Goal: Information Seeking & Learning: Learn about a topic

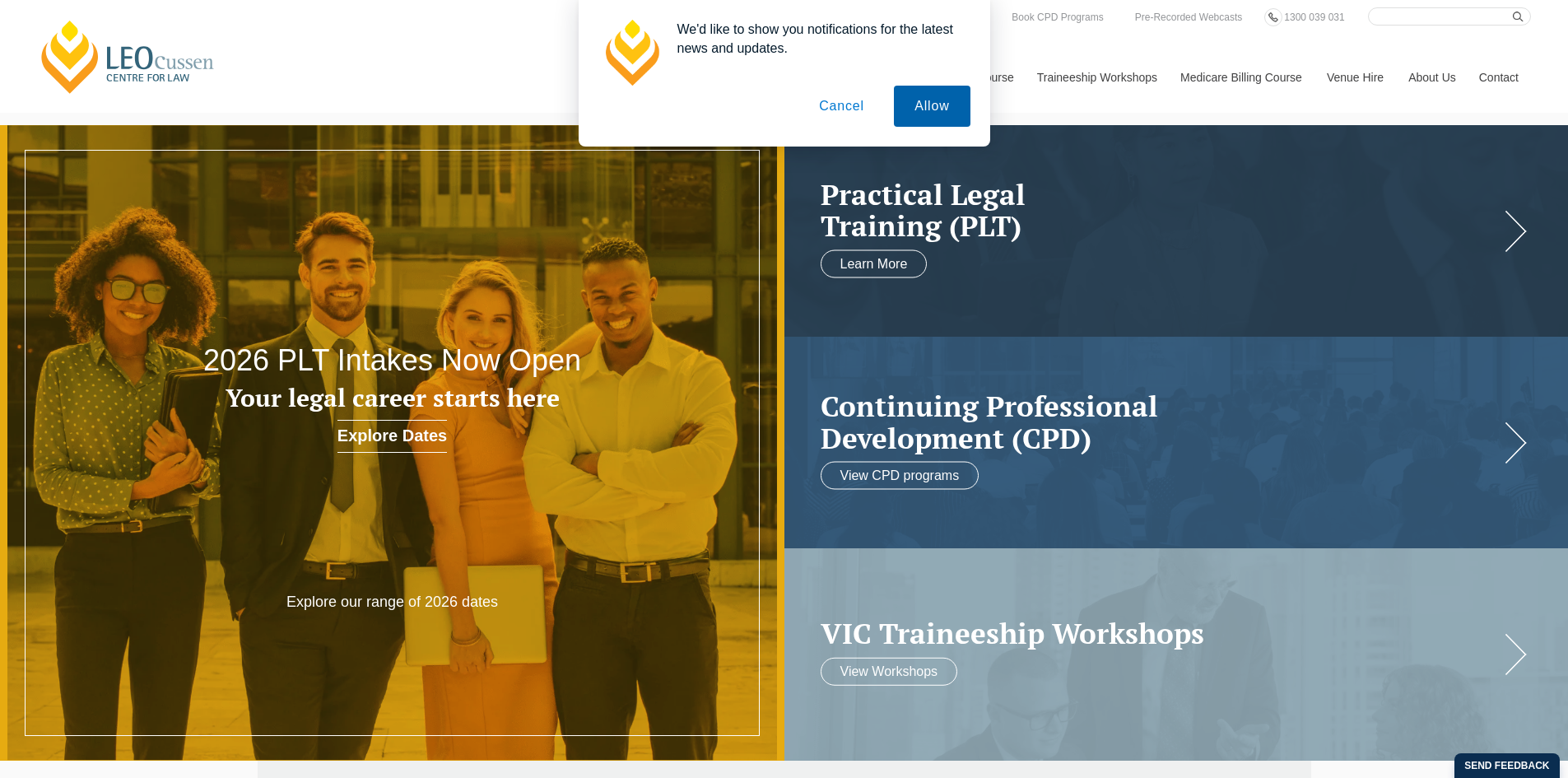
click at [934, 98] on button "Allow" at bounding box center [932, 106] width 76 height 41
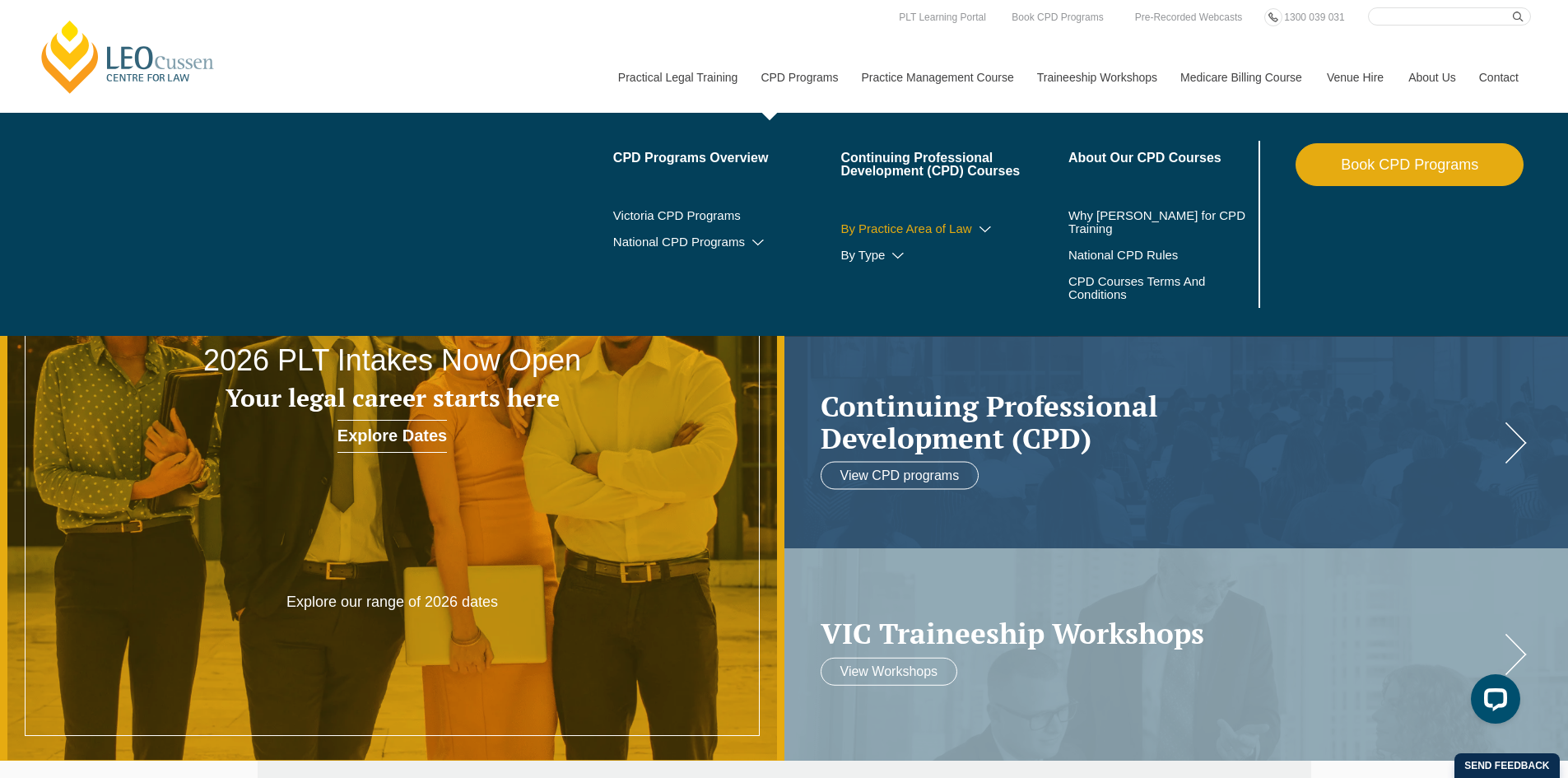
click at [963, 230] on link "By Practice Area of Law" at bounding box center [954, 229] width 228 height 13
click at [978, 228] on icon at bounding box center [985, 230] width 16 height 12
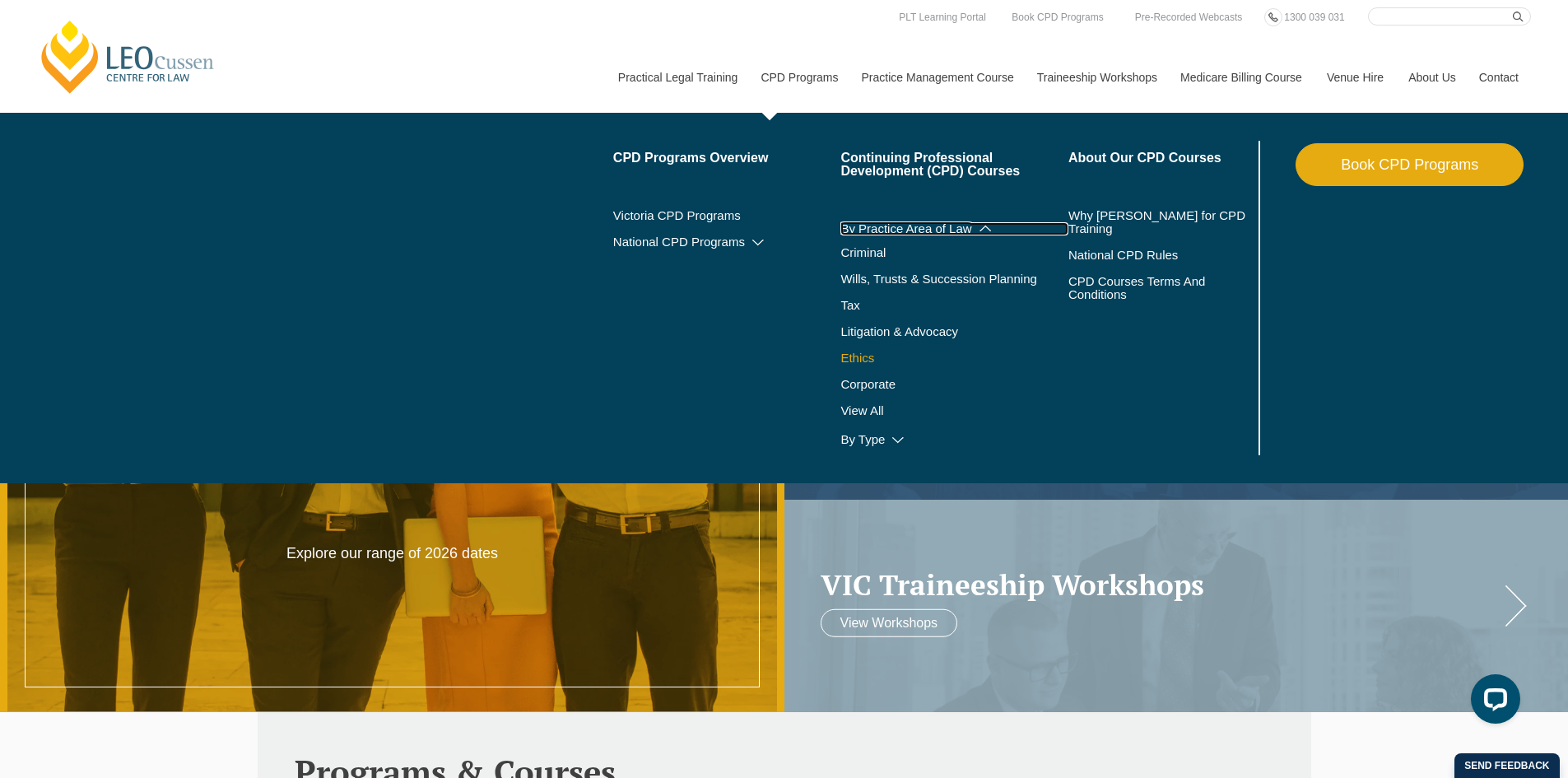
scroll to position [83, 0]
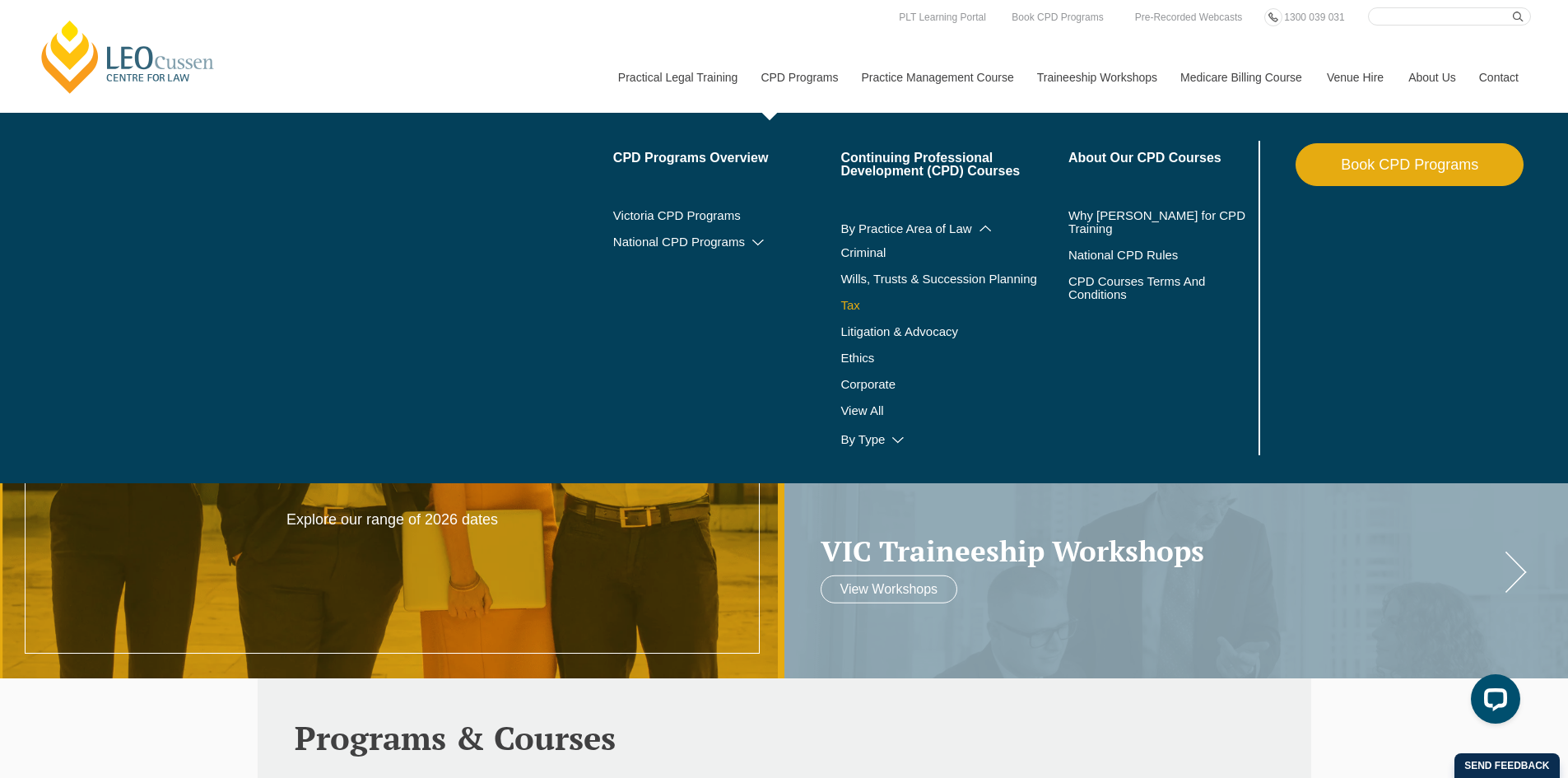
click at [849, 307] on link "Tax" at bounding box center [934, 305] width 187 height 13
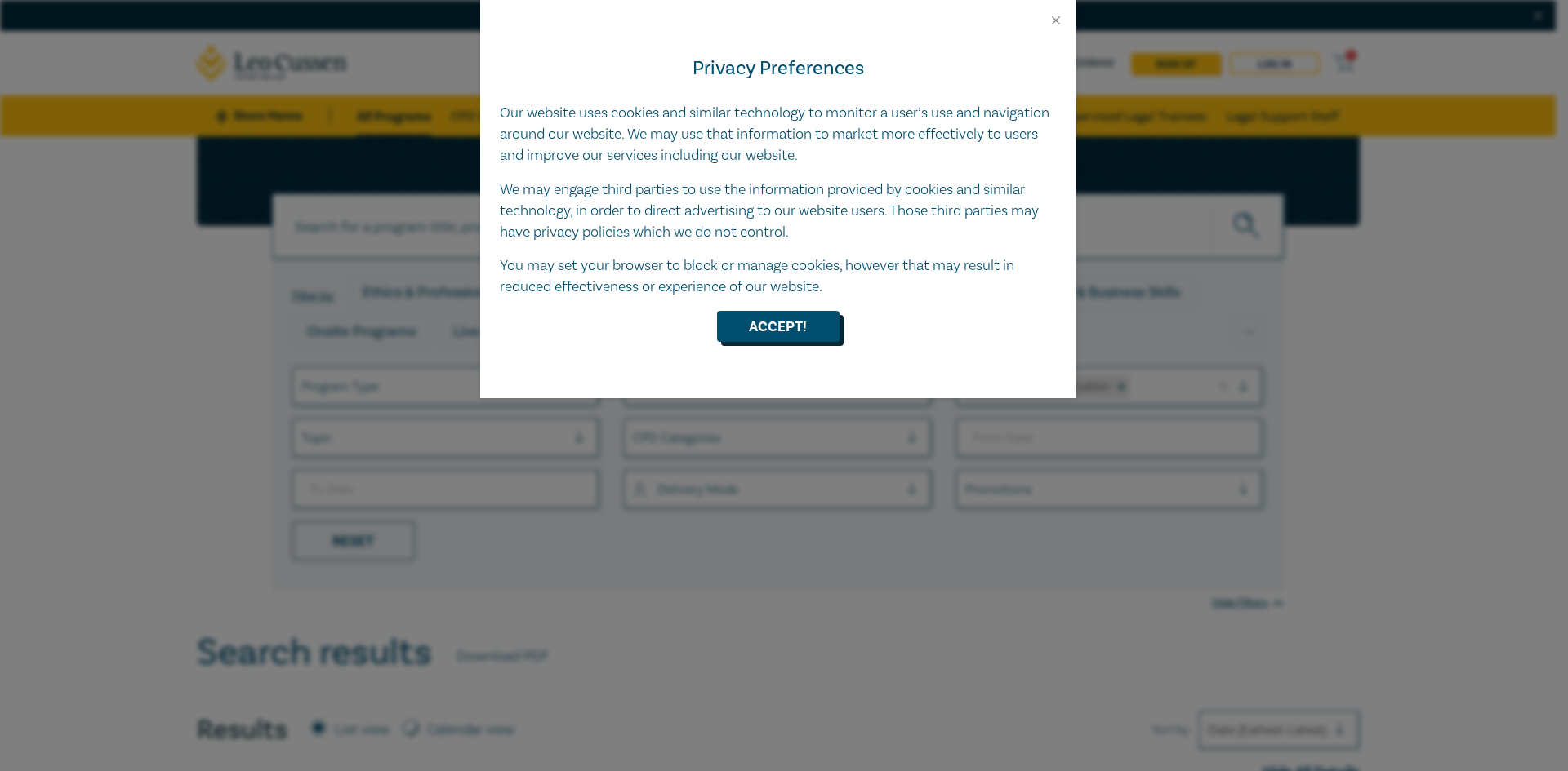
click at [779, 326] on button "Accept!" at bounding box center [778, 326] width 123 height 31
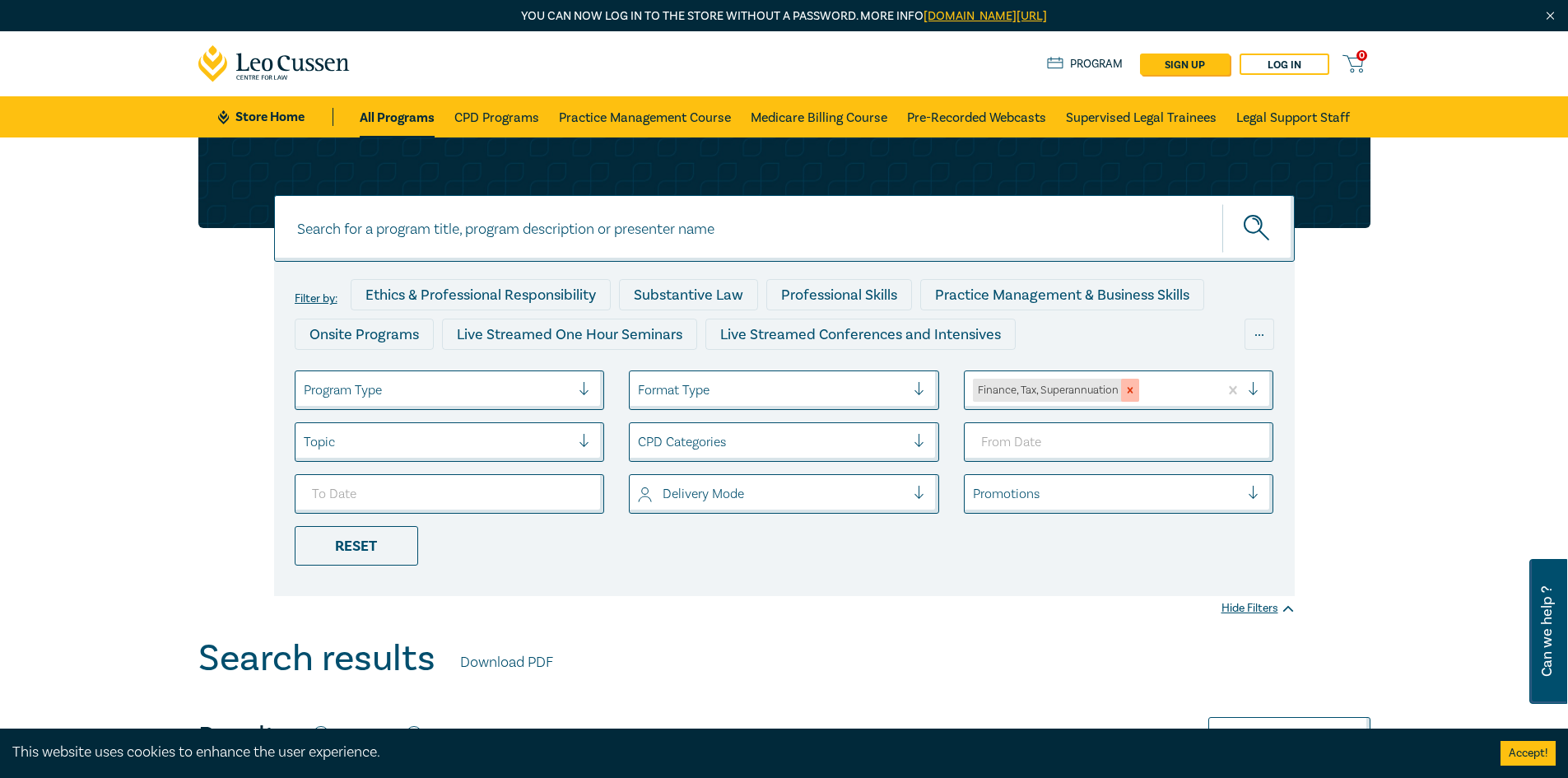
click at [1137, 384] on div "Remove Finance, Tax, Superannuation" at bounding box center [1130, 390] width 18 height 23
click at [1133, 383] on div at bounding box center [1107, 390] width 268 height 21
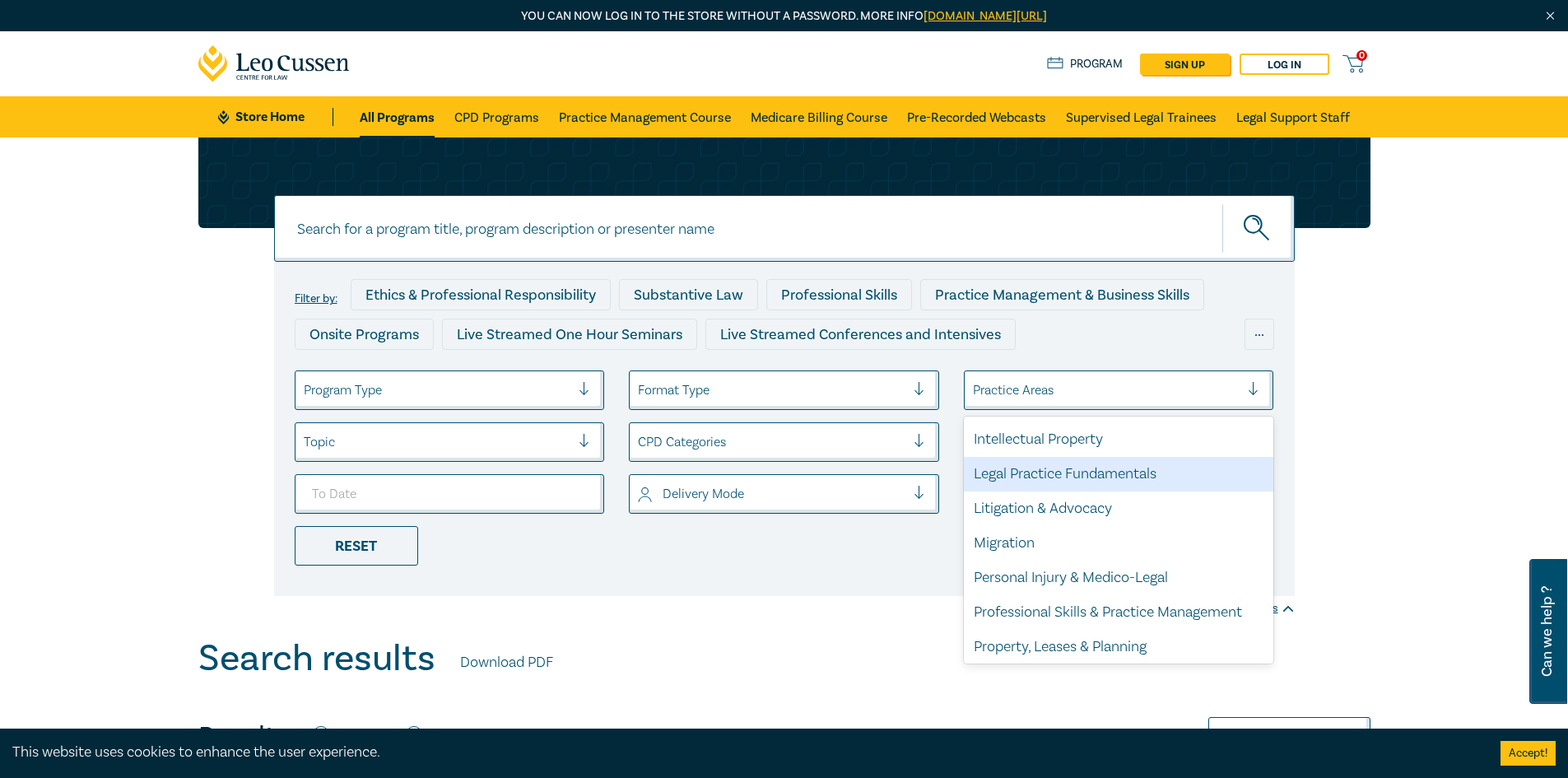
scroll to position [485, 0]
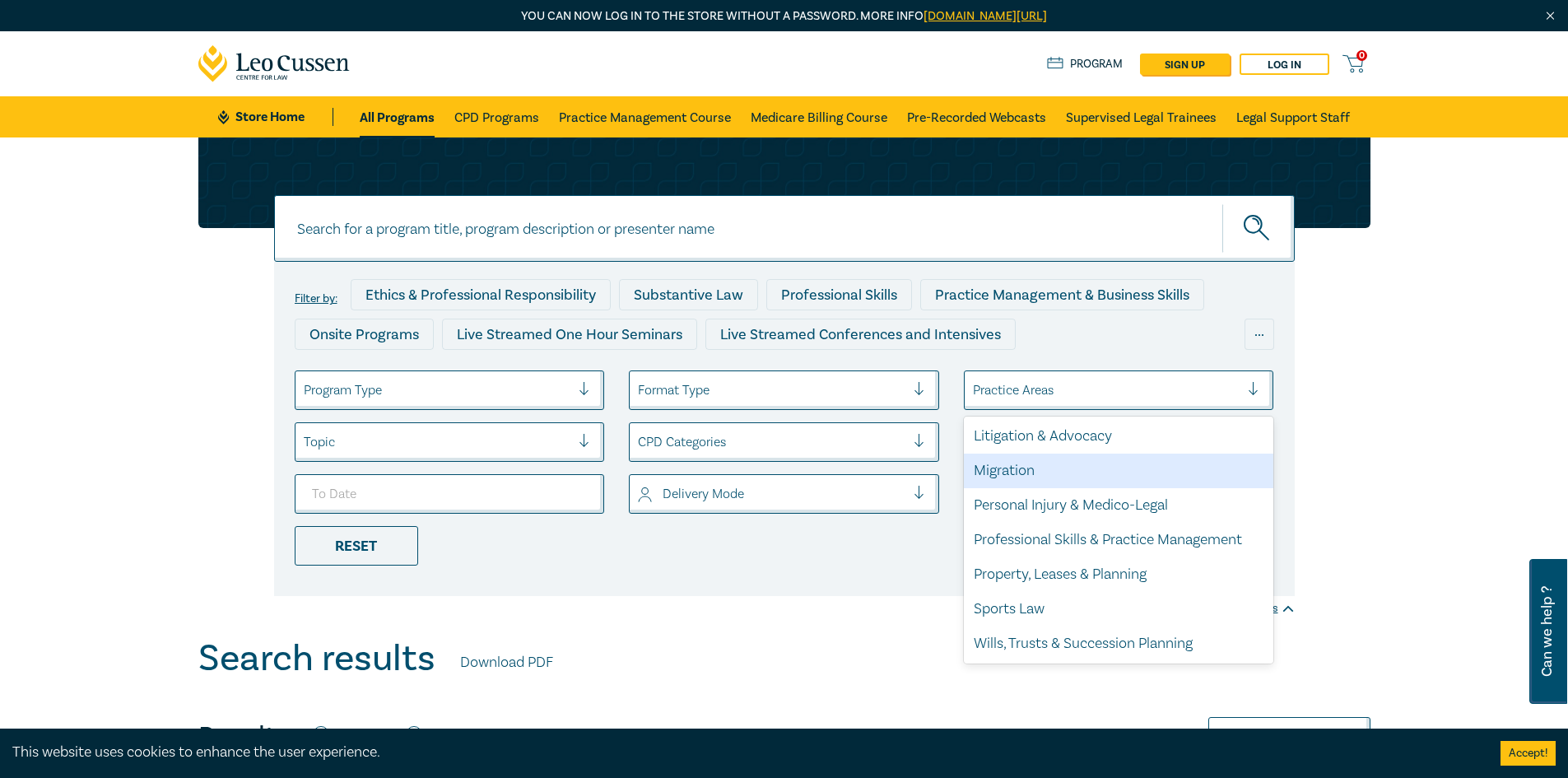
click at [1012, 471] on div "Migration" at bounding box center [1120, 471] width 310 height 35
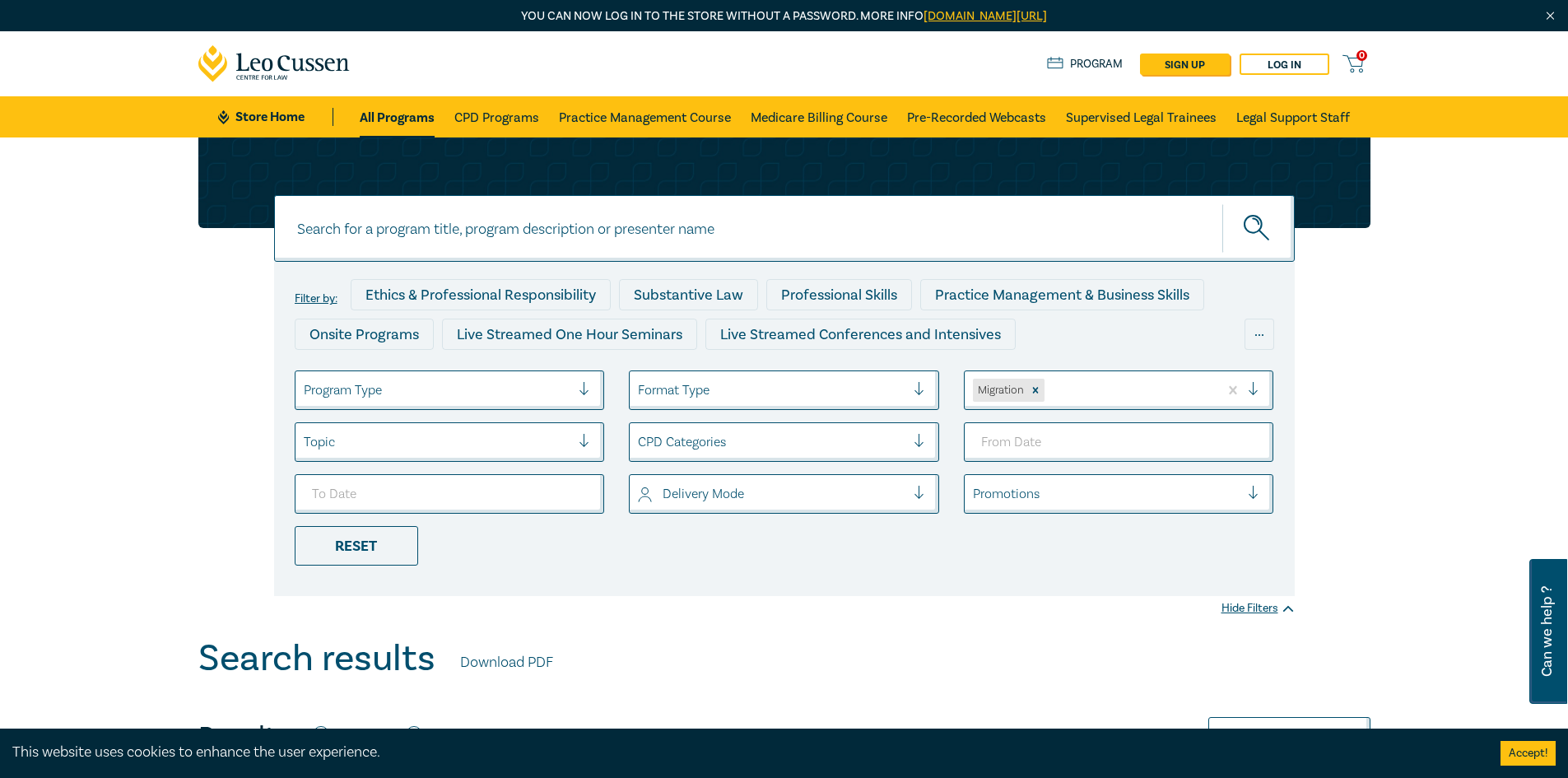
click at [1257, 217] on circle "submit" at bounding box center [1253, 224] width 17 height 17
click at [1258, 220] on icon "submit" at bounding box center [1258, 229] width 29 height 29
click at [1111, 377] on div "Migration" at bounding box center [1092, 390] width 254 height 30
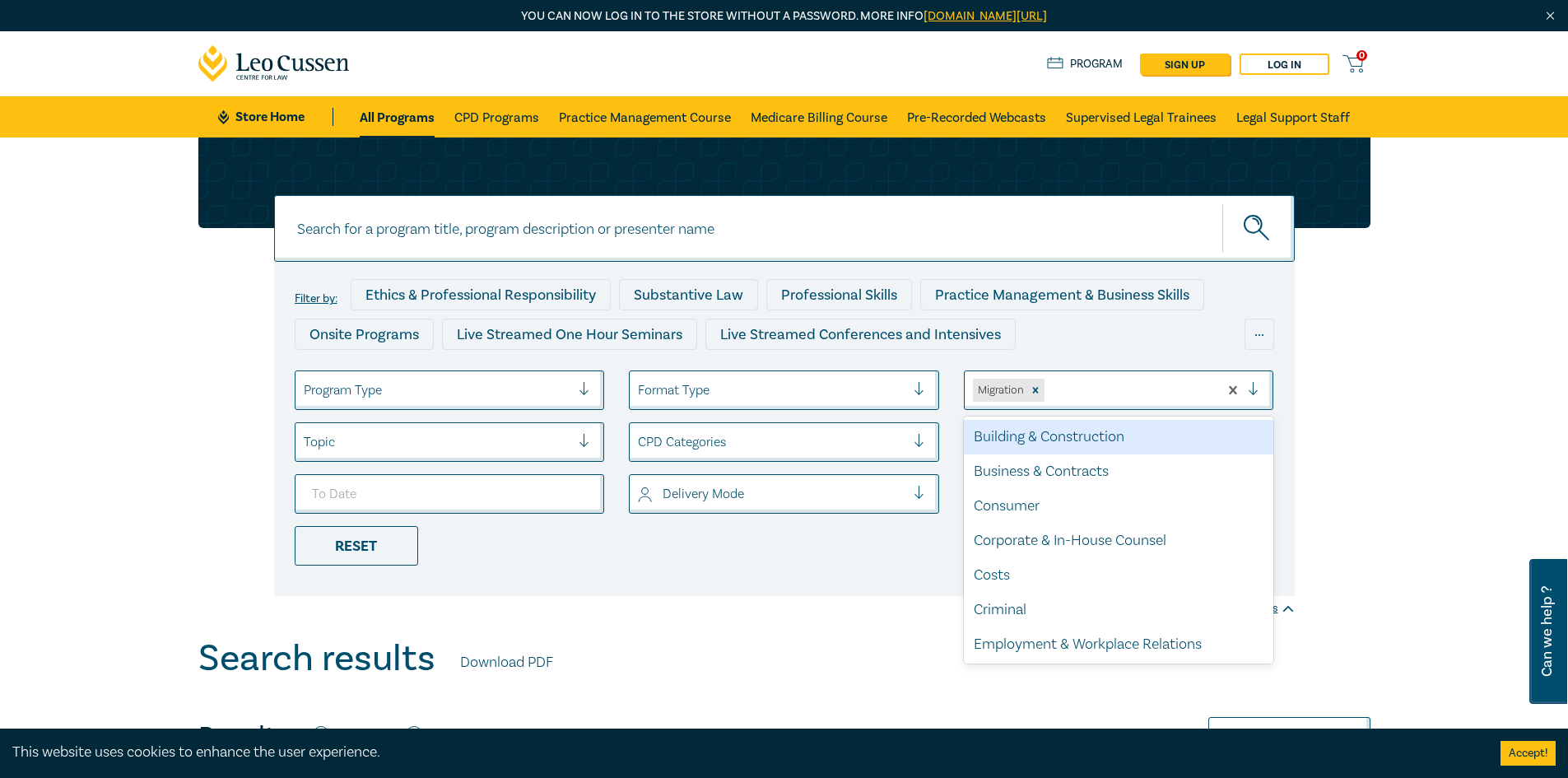
click at [1111, 377] on div "Migration" at bounding box center [1092, 390] width 254 height 30
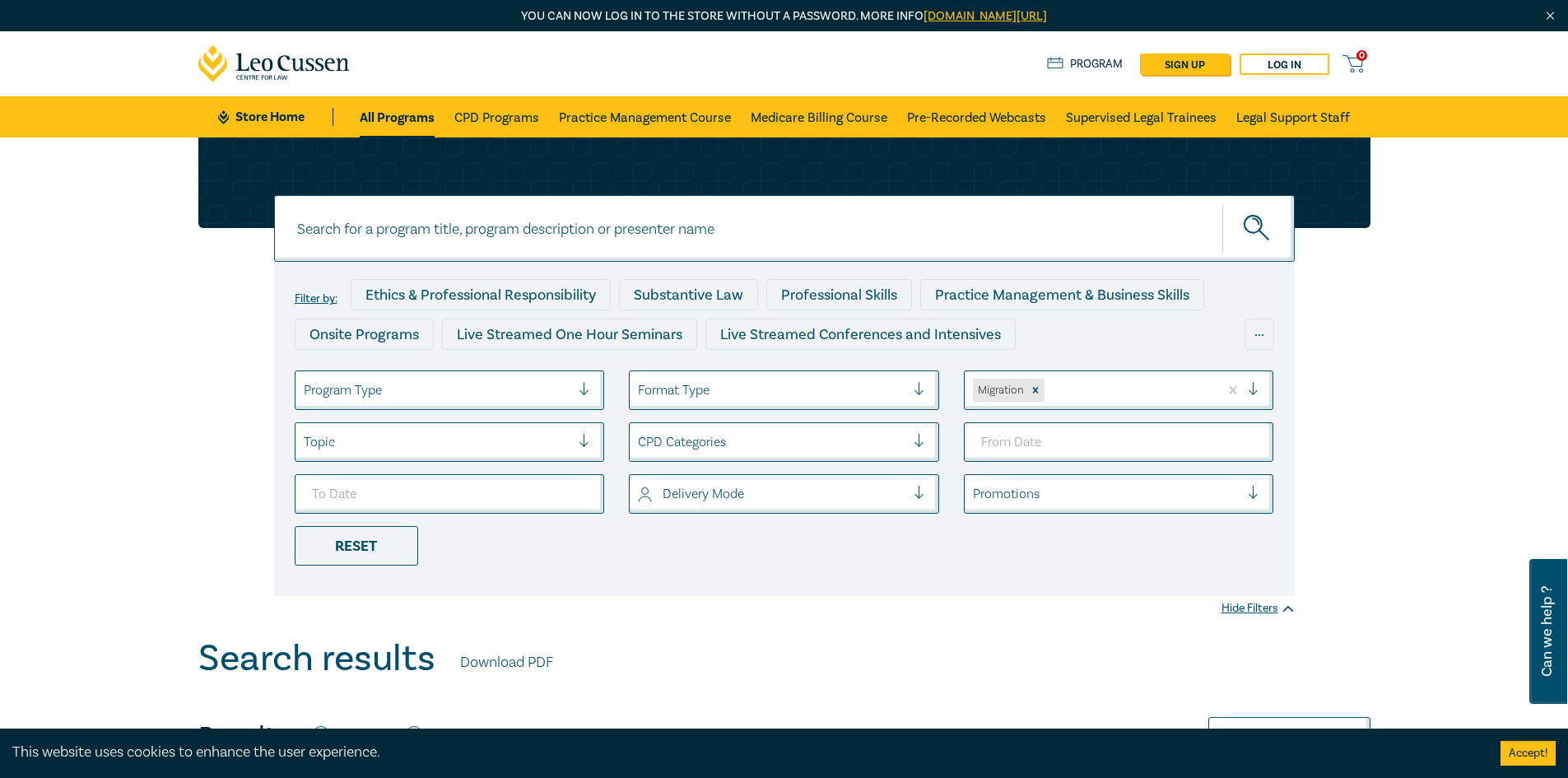
click at [1263, 230] on icon "submit" at bounding box center [1258, 229] width 29 height 29
click at [1112, 375] on div "Migration" at bounding box center [1092, 390] width 254 height 30
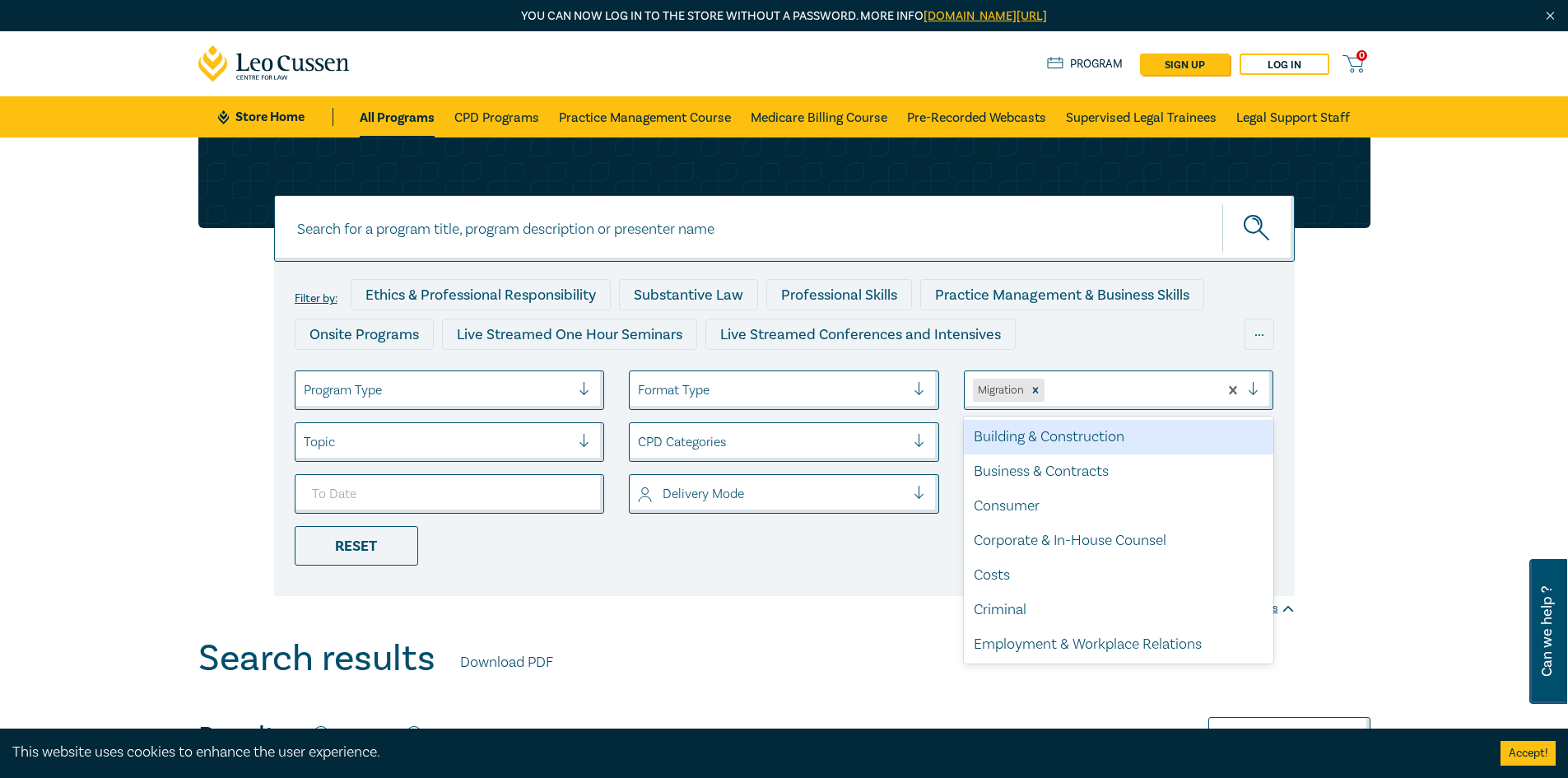
click at [1112, 375] on div "Migration" at bounding box center [1092, 390] width 254 height 30
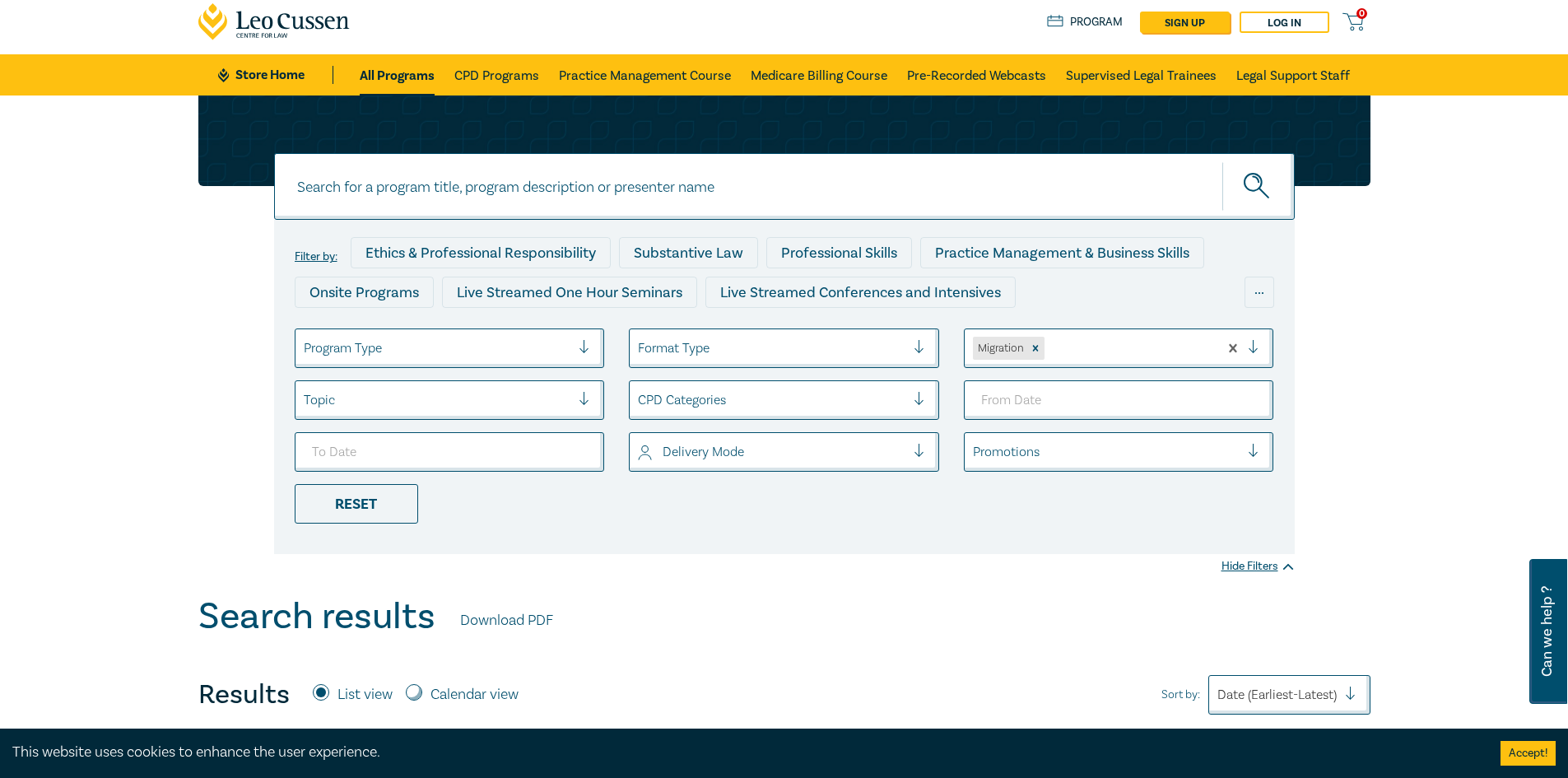
scroll to position [83, 0]
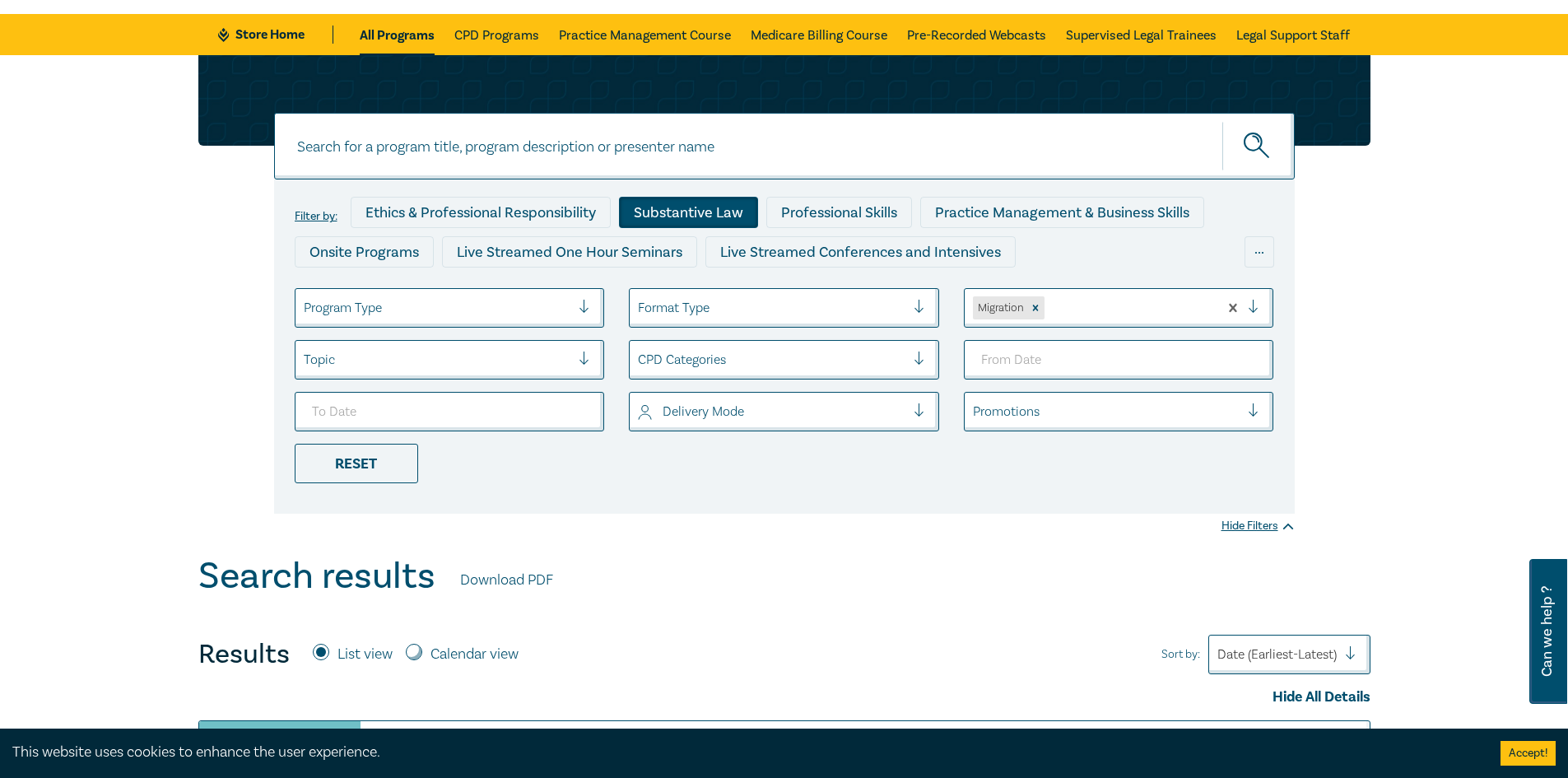
click at [681, 216] on div "Substantive Law" at bounding box center [688, 212] width 139 height 32
click at [738, 358] on icon "Remove Substantive Law" at bounding box center [736, 360] width 12 height 12
click at [858, 356] on div at bounding box center [772, 359] width 268 height 21
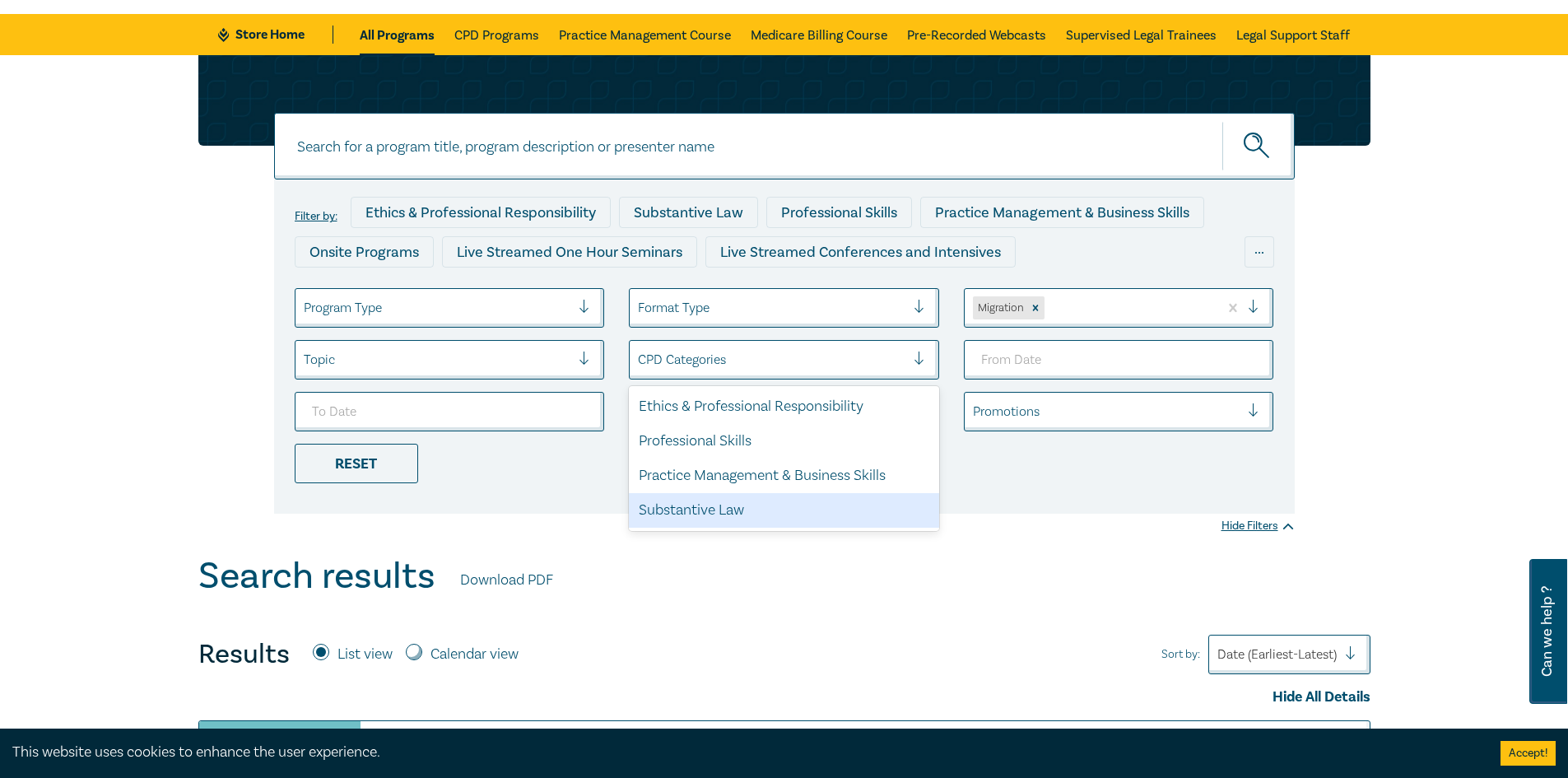
click at [759, 515] on div "Substantive Law" at bounding box center [784, 510] width 310 height 35
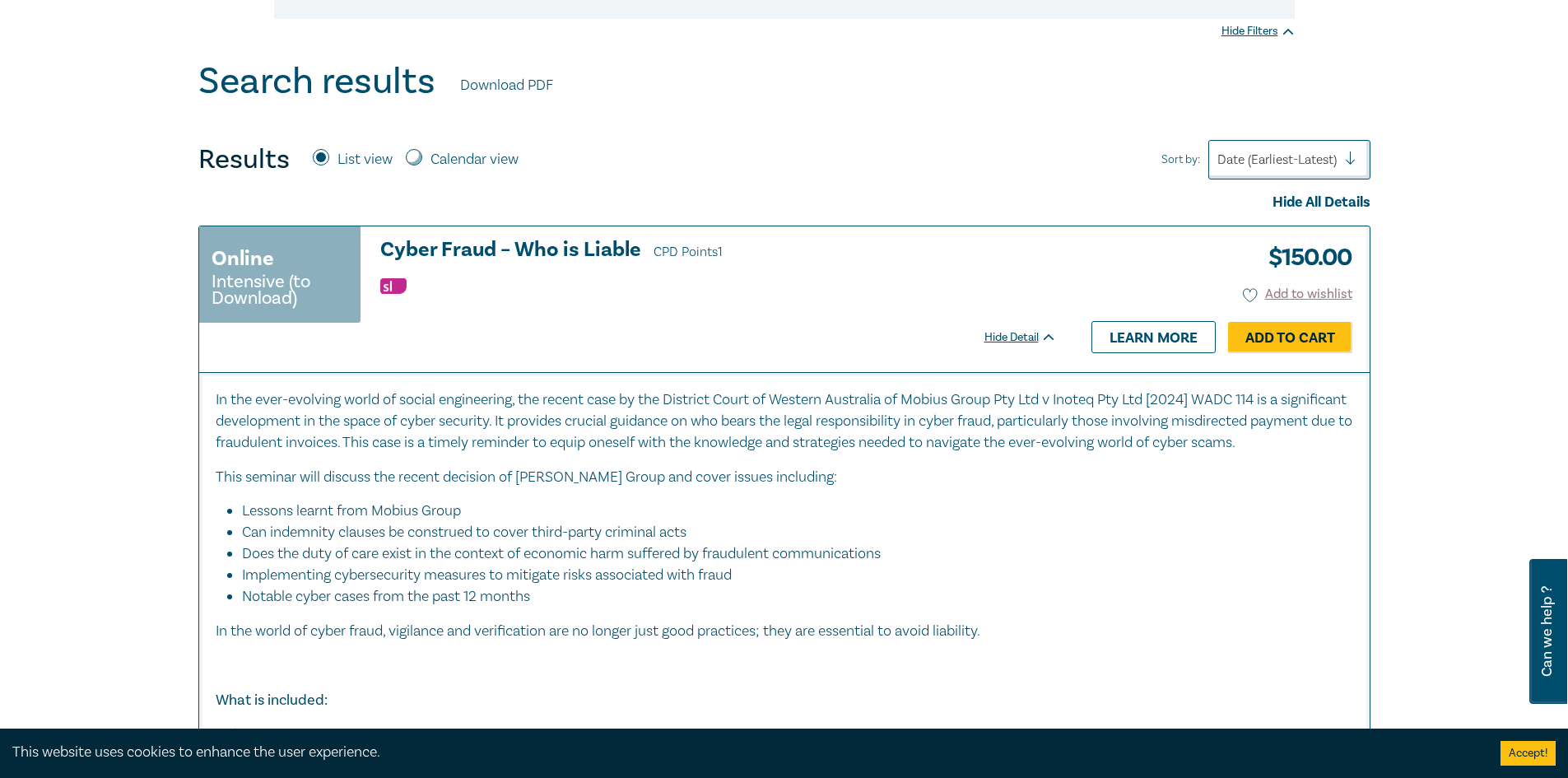
scroll to position [577, 0]
click at [419, 155] on input "Calendar view" at bounding box center [414, 158] width 16 height 16
radio input "true"
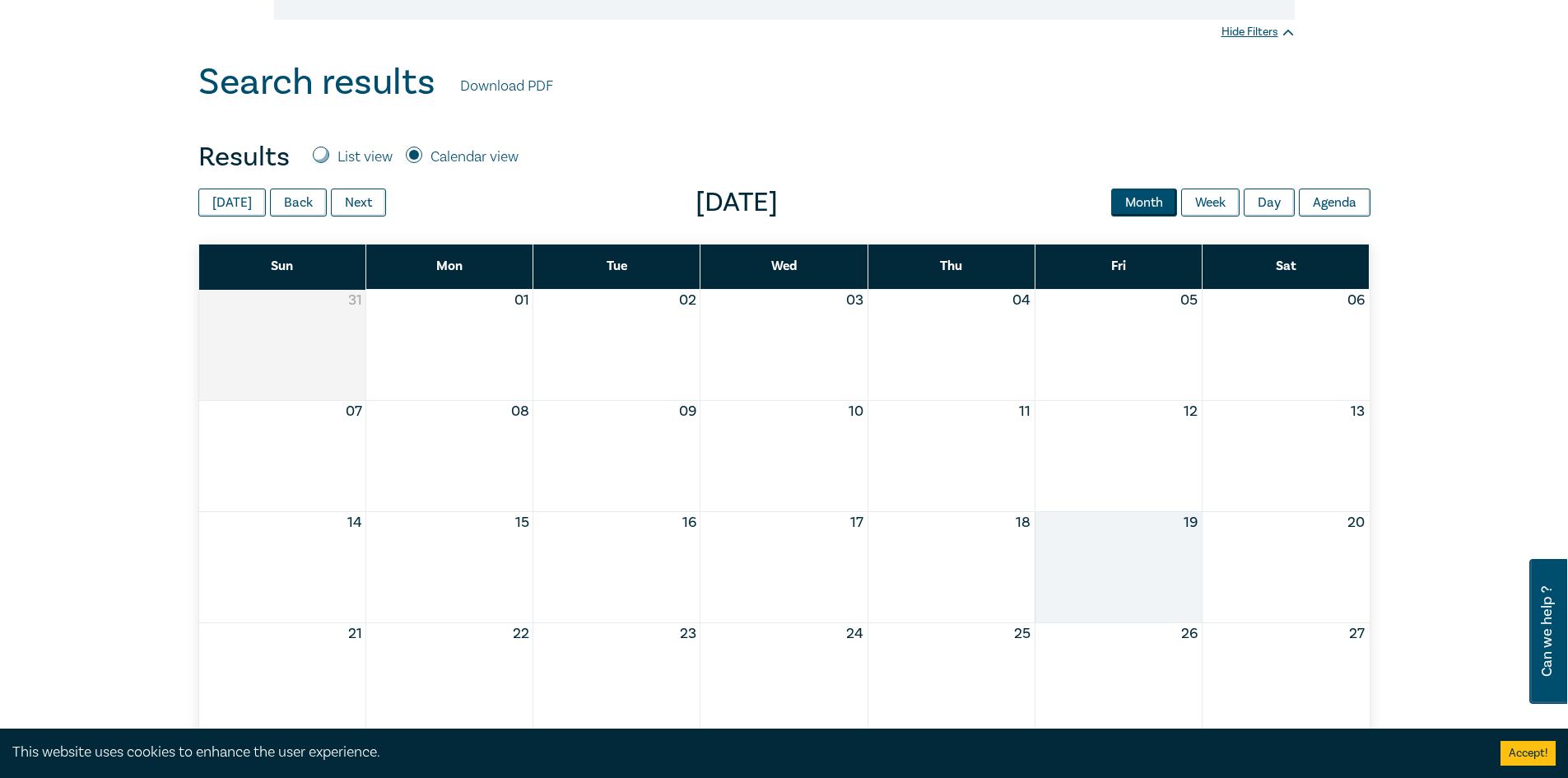
click at [321, 155] on input "List view" at bounding box center [321, 154] width 16 height 16
radio input "true"
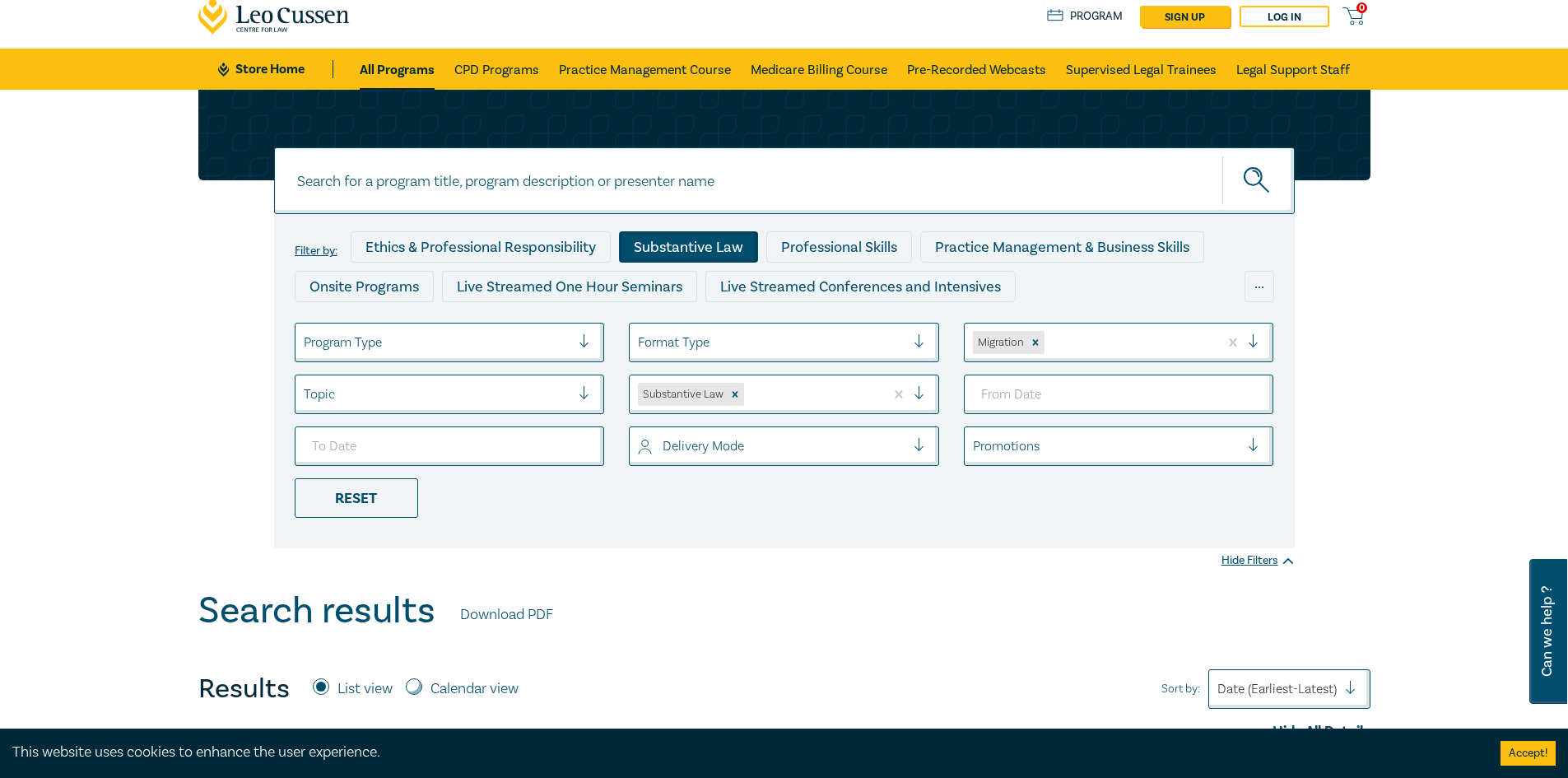
scroll to position [0, 0]
